Goal: Task Accomplishment & Management: Manage account settings

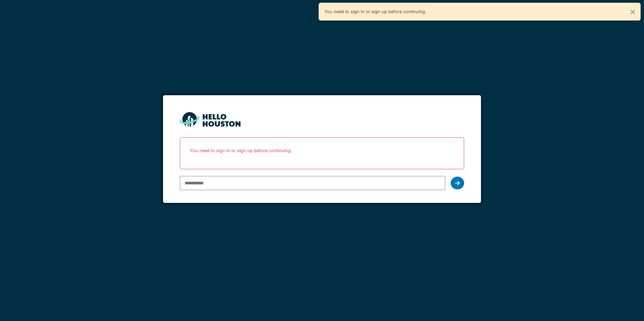
click at [420, 186] on input "email" at bounding box center [312, 183] width 265 height 14
type input "**********"
click at [460, 185] on div at bounding box center [457, 183] width 13 height 13
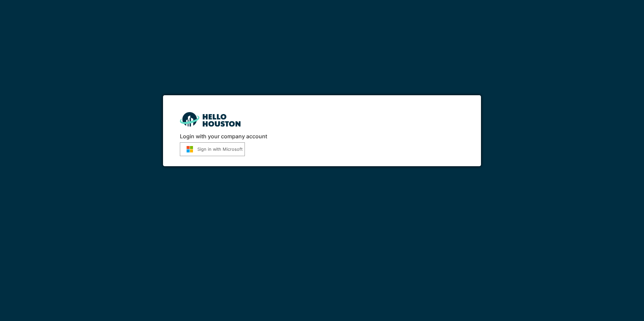
click at [237, 153] on button "Sign in with Microsoft" at bounding box center [212, 150] width 65 height 14
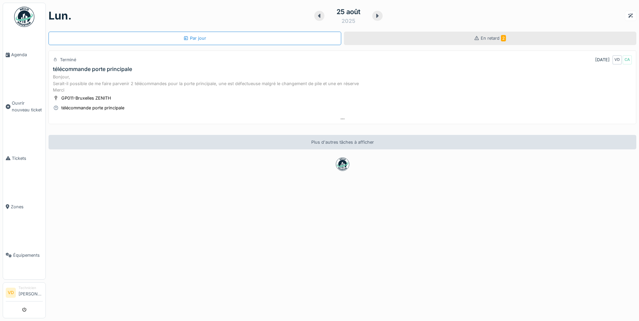
click at [483, 39] on span "En retard 2" at bounding box center [493, 38] width 25 height 5
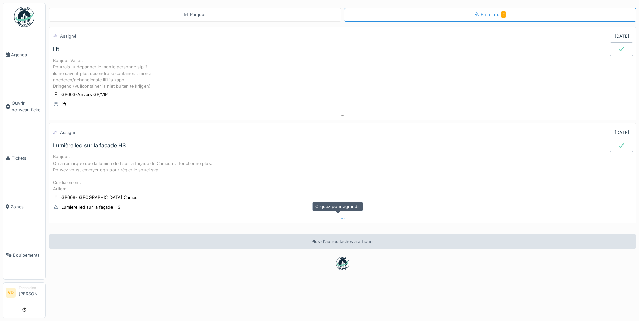
click at [341, 219] on div at bounding box center [342, 219] width 587 height 10
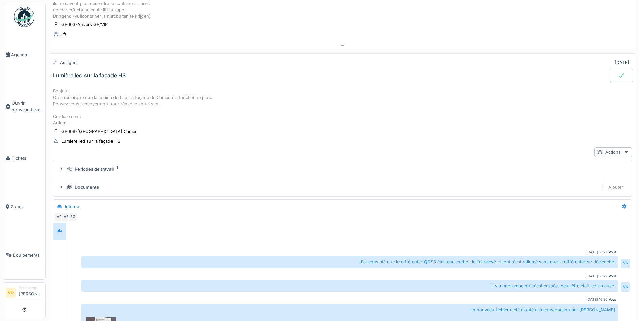
scroll to position [34, 0]
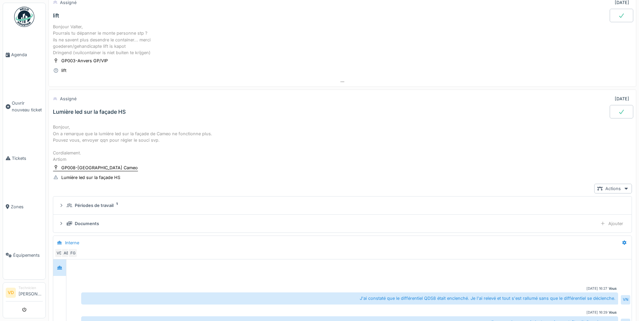
click at [85, 169] on div "GP008-[GEOGRAPHIC_DATA] Cameo" at bounding box center [99, 168] width 76 height 6
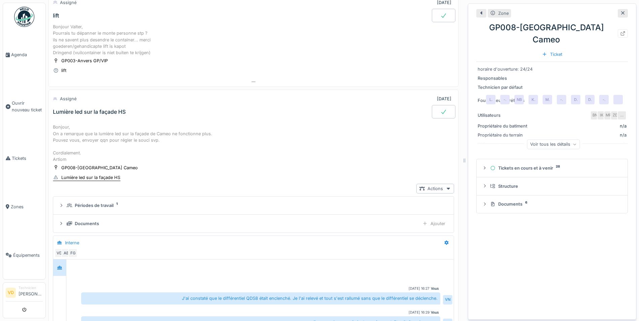
click at [85, 179] on div "Lumière led sur la façade HS" at bounding box center [90, 178] width 59 height 6
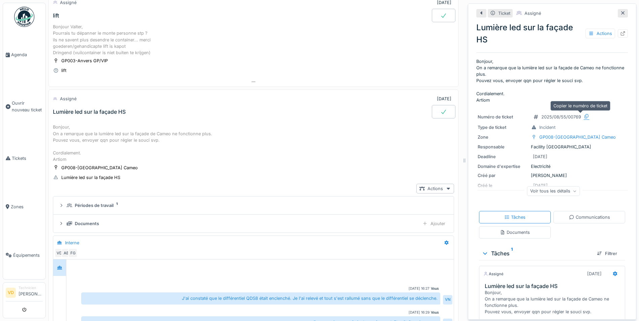
click at [584, 118] on icon at bounding box center [586, 116] width 5 height 4
